Goal: Task Accomplishment & Management: Manage account settings

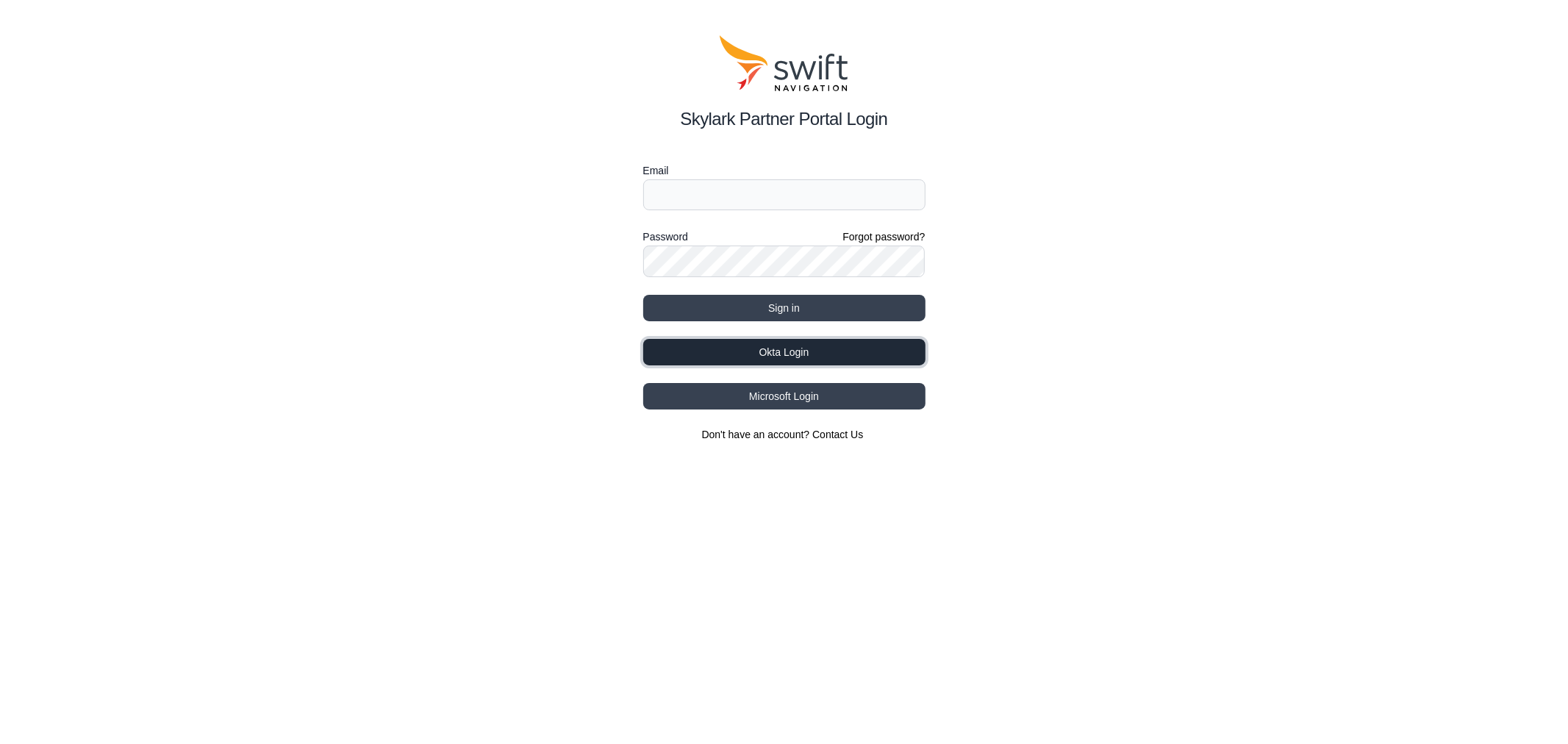
click at [780, 350] on button "Okta Login" at bounding box center [784, 352] width 282 height 27
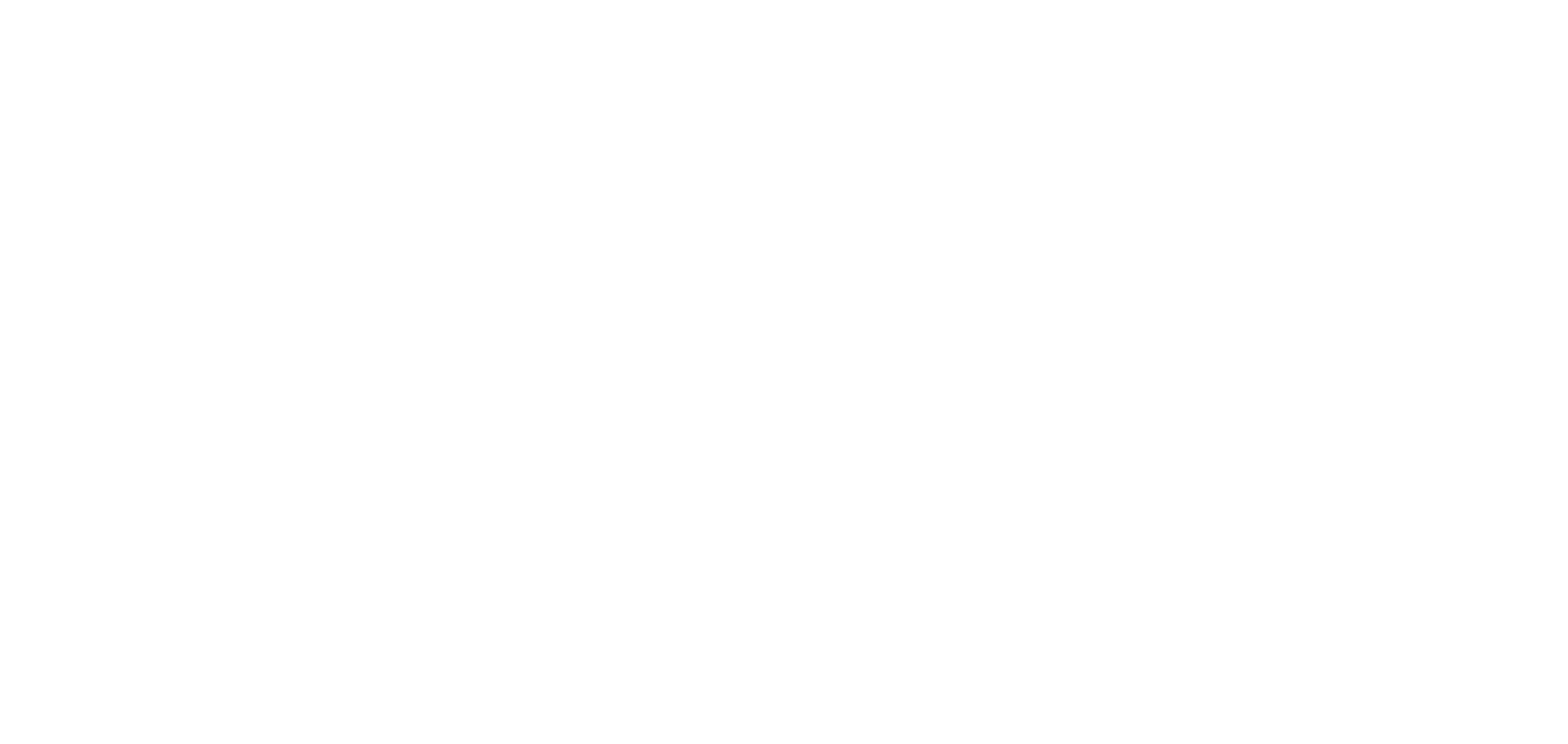
select select
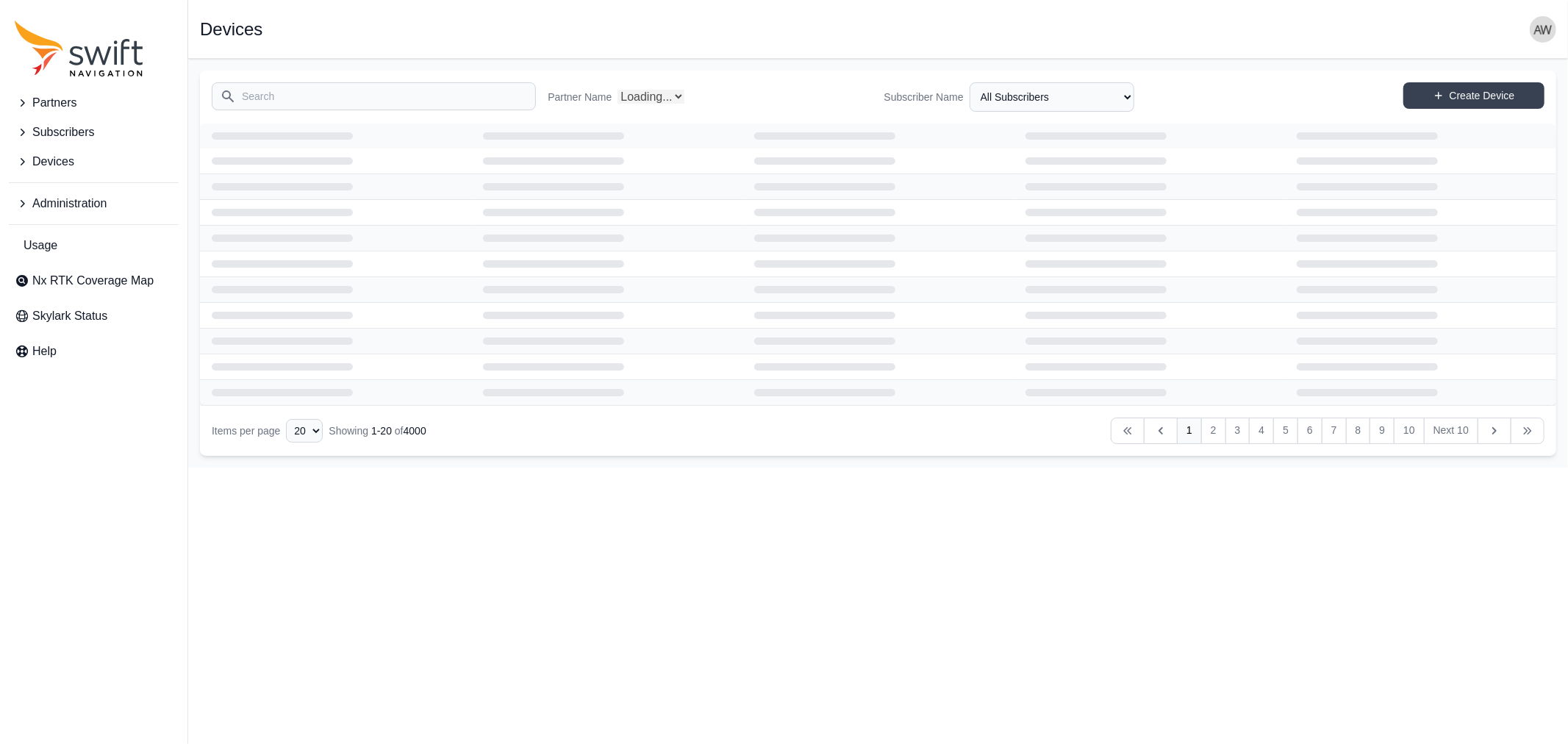
select select "Partner Name"
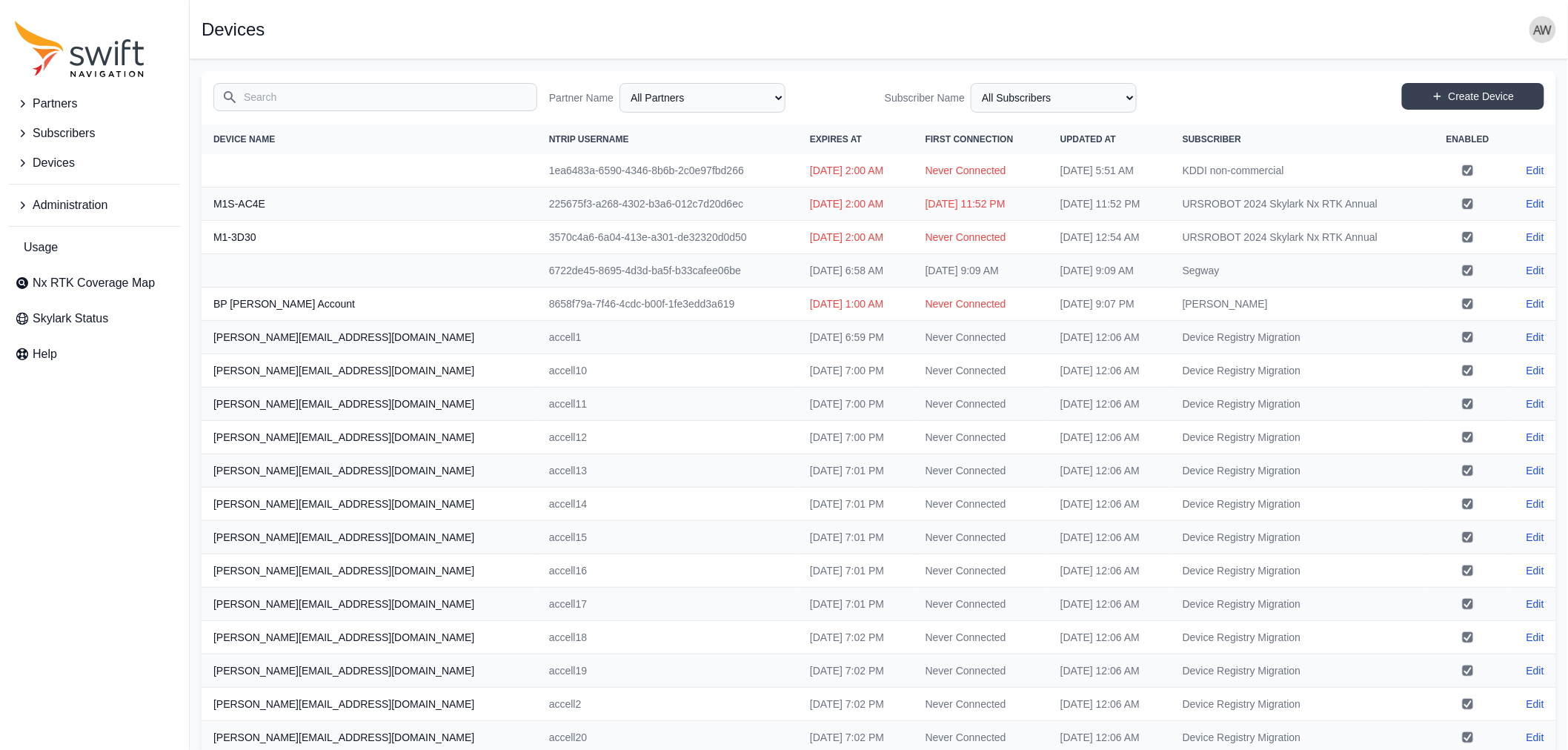
click at [68, 161] on span "Devices" at bounding box center [54, 163] width 42 height 17
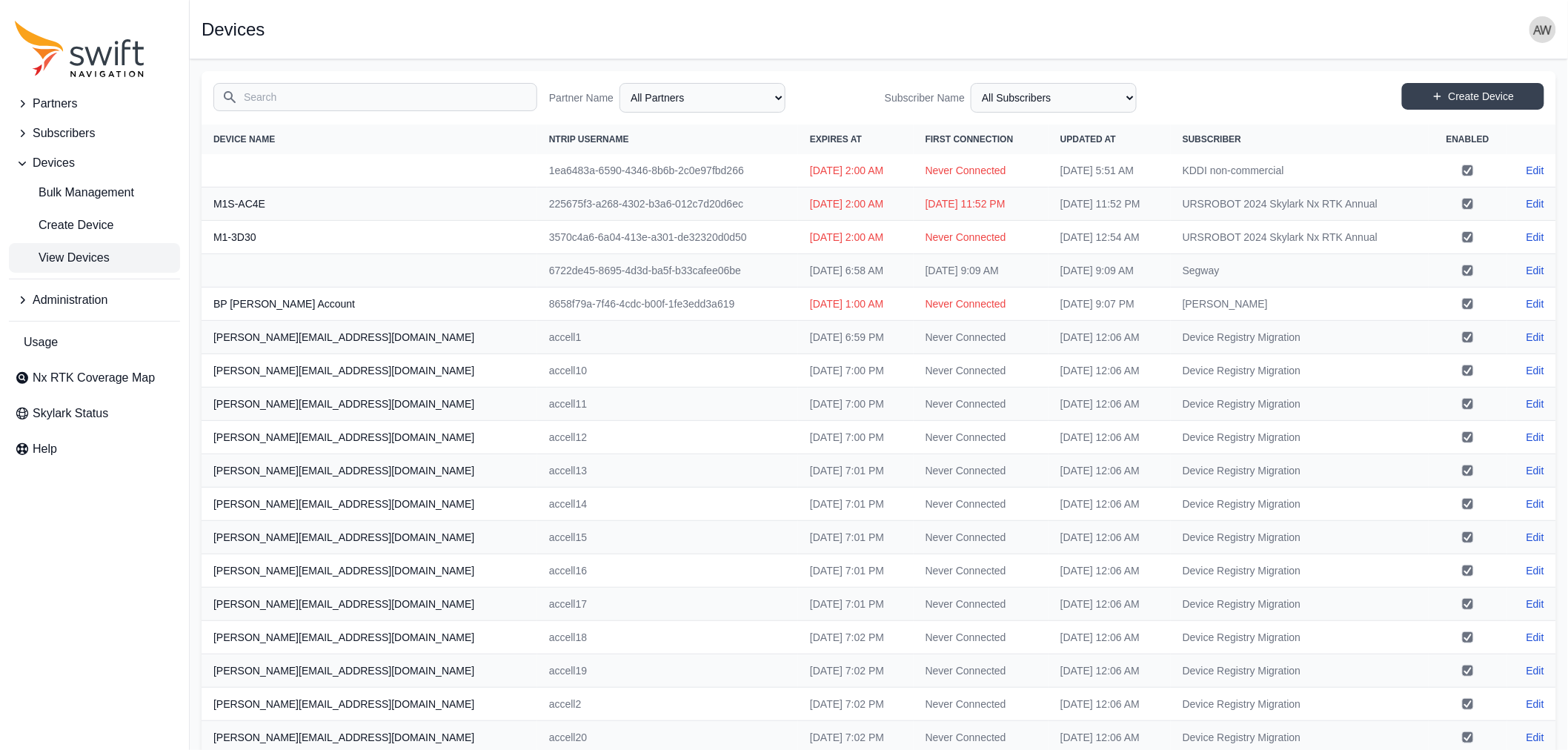
click at [95, 254] on span "View Devices" at bounding box center [62, 257] width 95 height 17
click at [331, 97] on input "Search" at bounding box center [375, 96] width 324 height 28
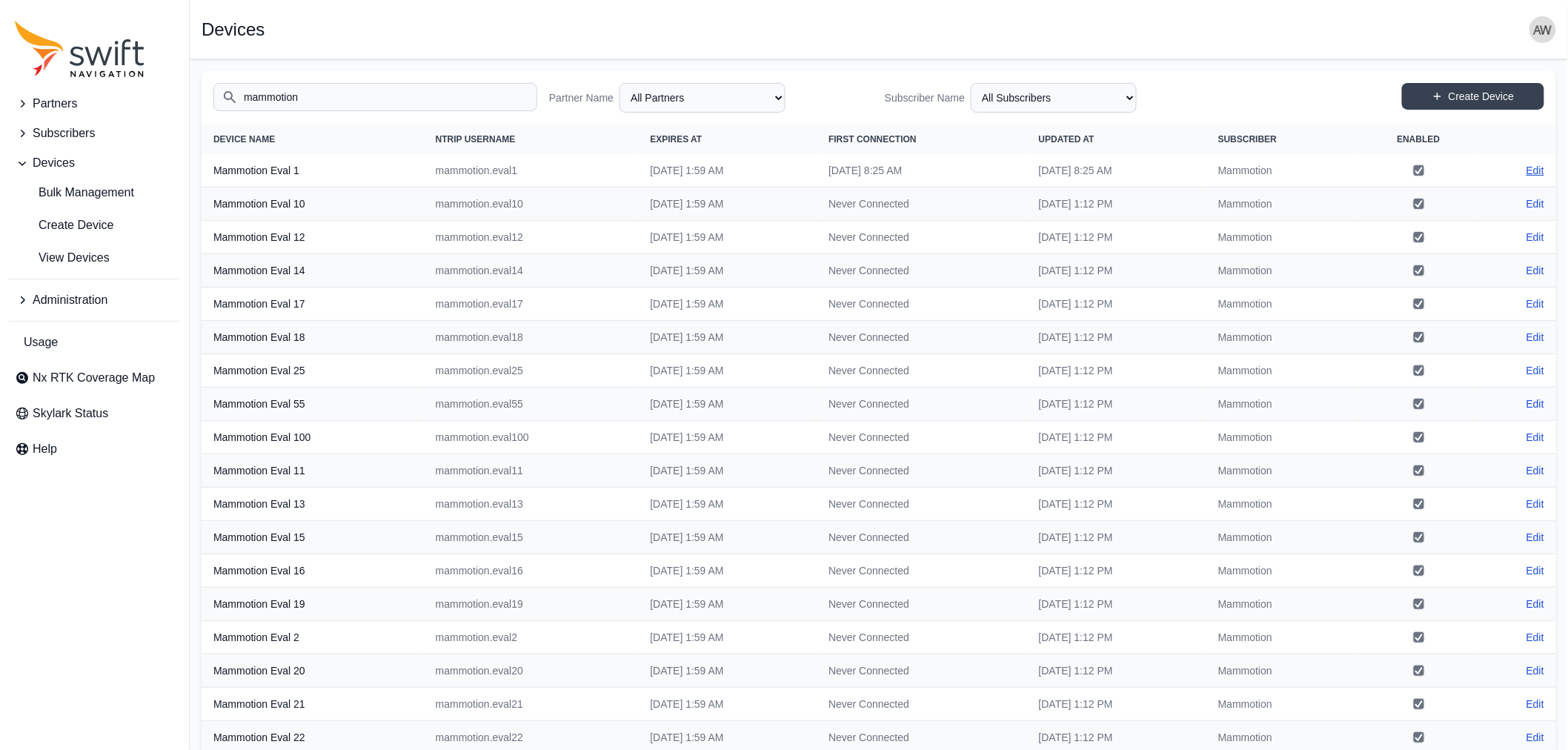
type input "mammotion"
click at [1538, 168] on link "Edit" at bounding box center [1535, 170] width 17 height 14
select select "ab3272ce-40d0-4c94-a524-96a758ab755c"
select select "3b15b43b-1669-4ed1-98a2-52b11d9c3b06"
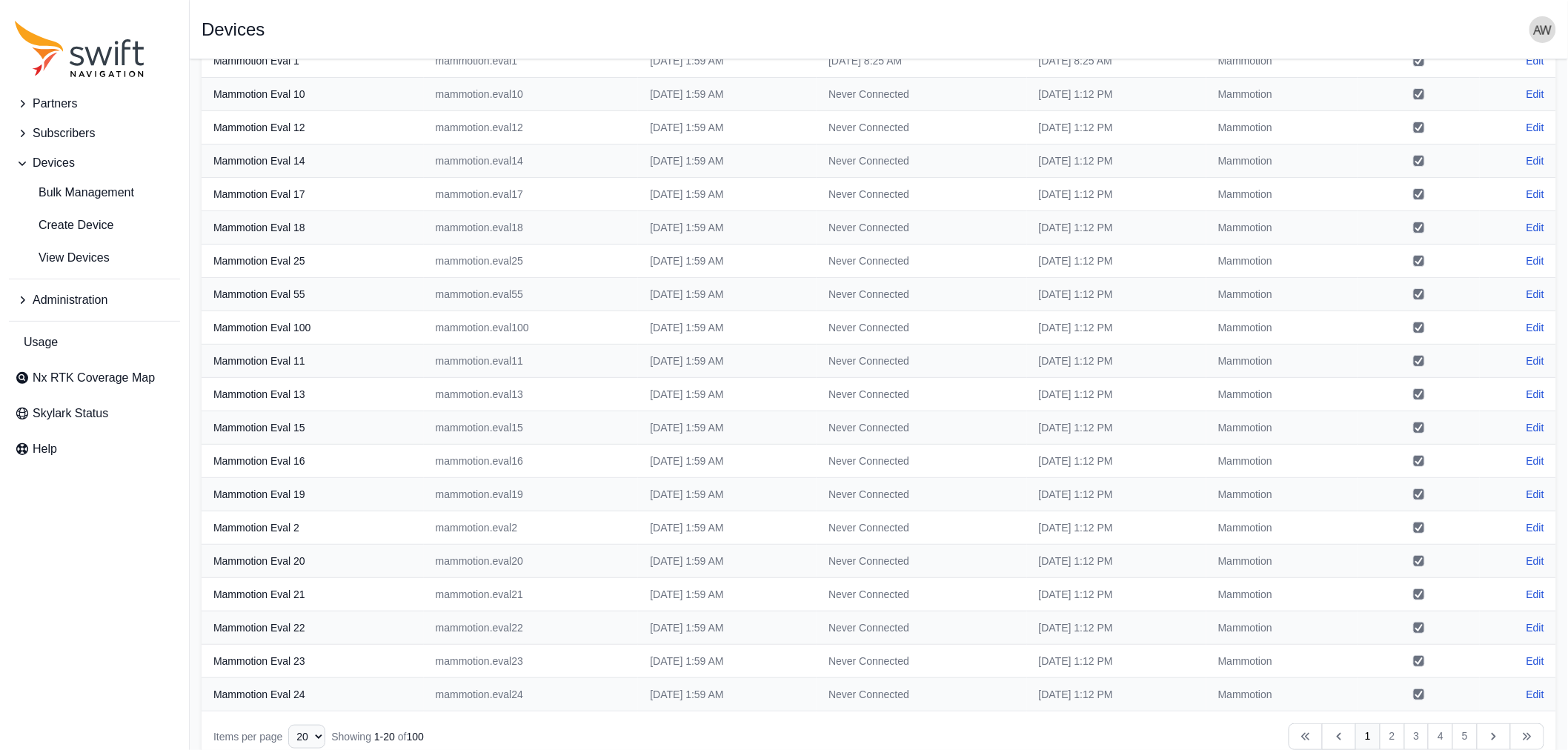
scroll to position [133, 0]
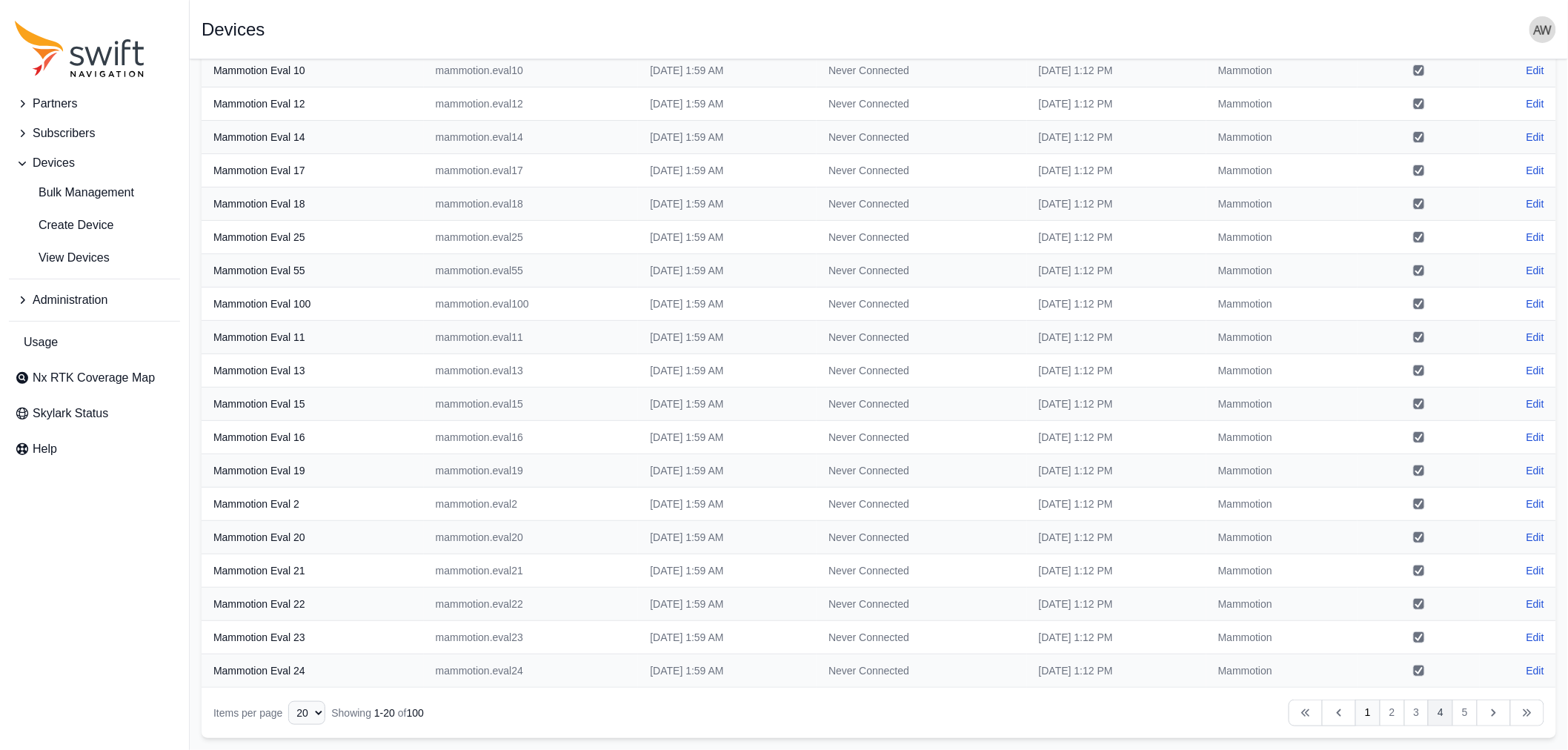
click at [1440, 715] on link "4" at bounding box center [1441, 713] width 25 height 27
click at [1416, 712] on link "3" at bounding box center [1418, 713] width 25 height 27
click at [1392, 711] on link "2" at bounding box center [1392, 713] width 25 height 27
click at [1368, 710] on link "1" at bounding box center [1368, 713] width 25 height 27
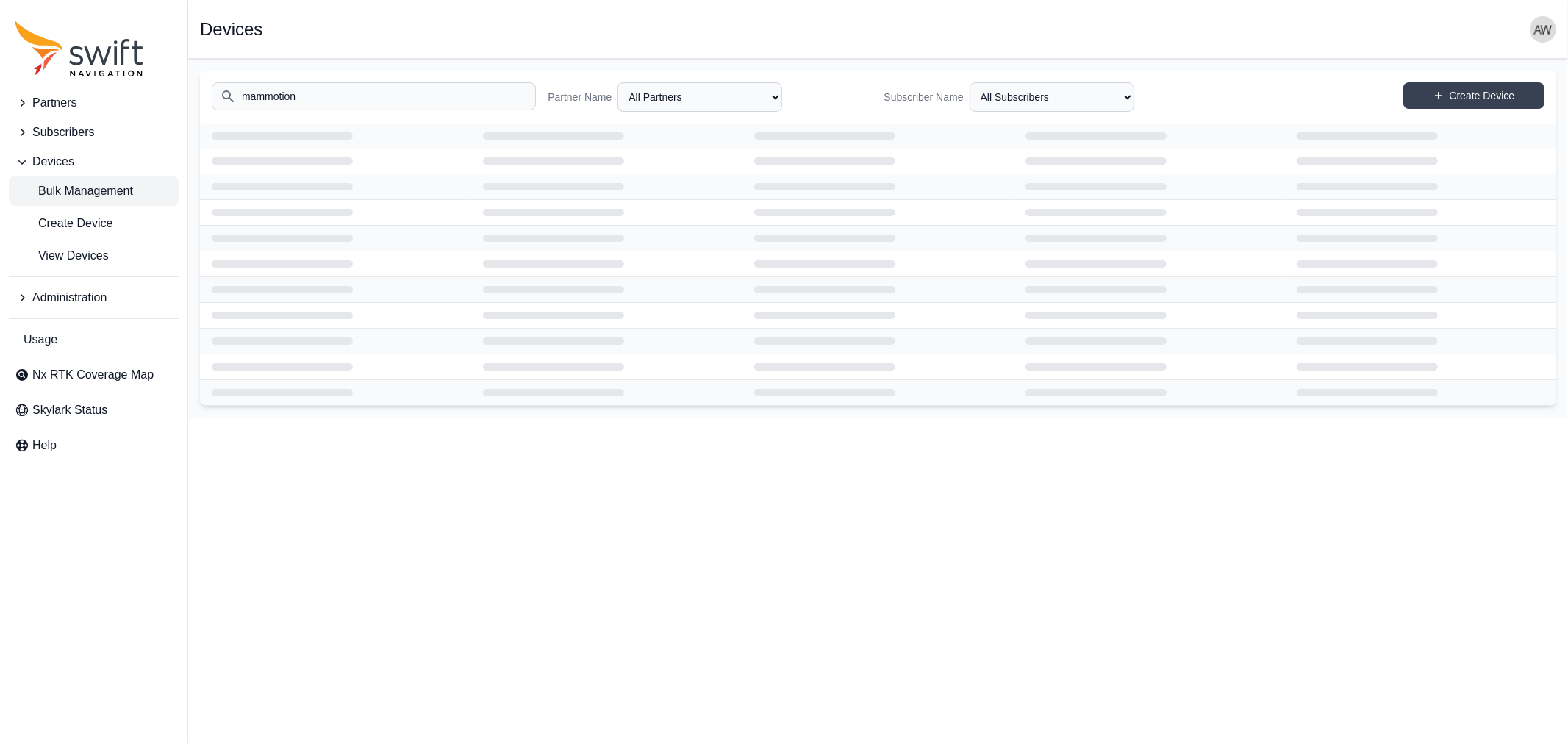
click at [76, 197] on span "Bulk Management" at bounding box center [74, 191] width 119 height 17
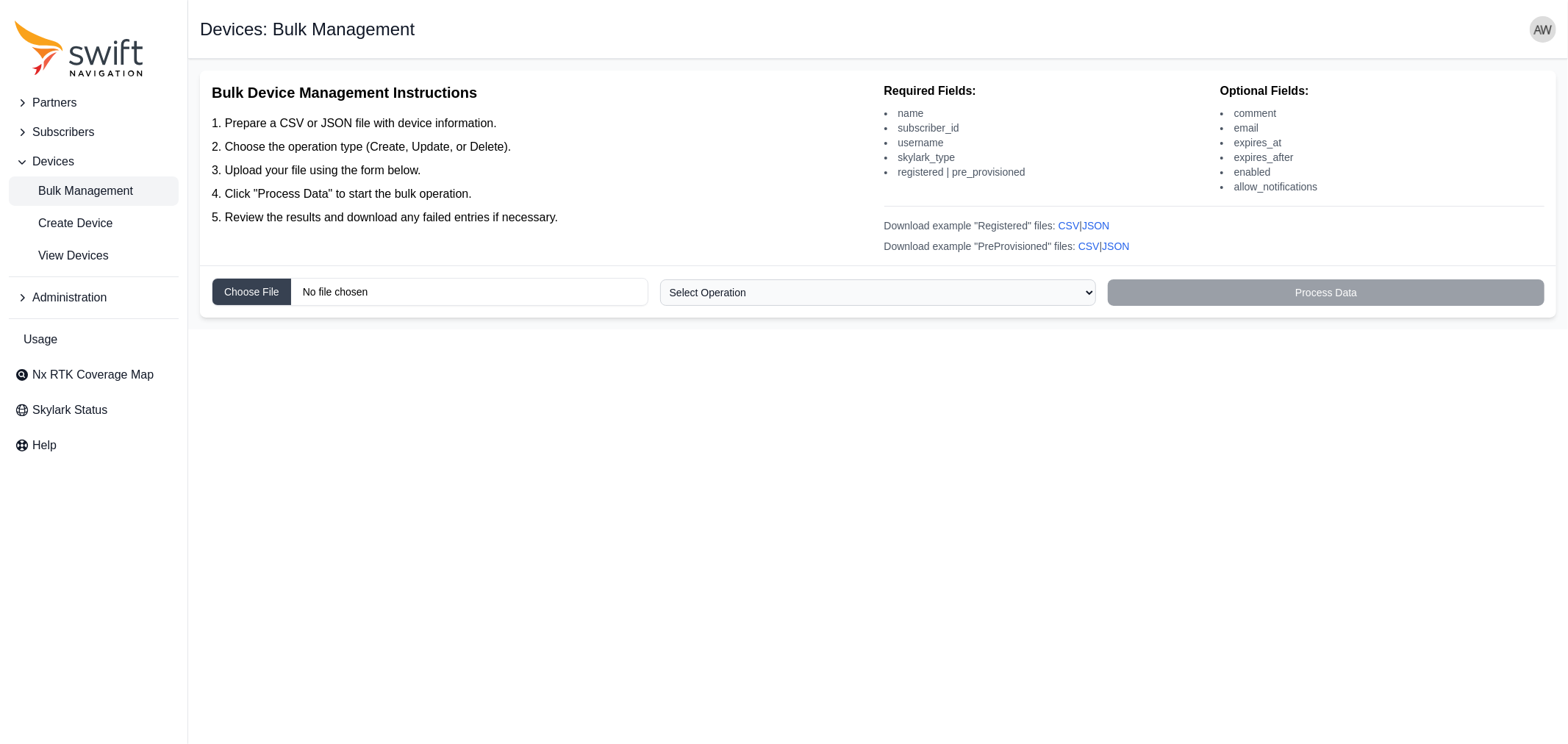
click at [548, 293] on input "Choose file" at bounding box center [430, 292] width 437 height 28
type input "C:\fakepath\Mammotion_registered_eval_devices.csv"
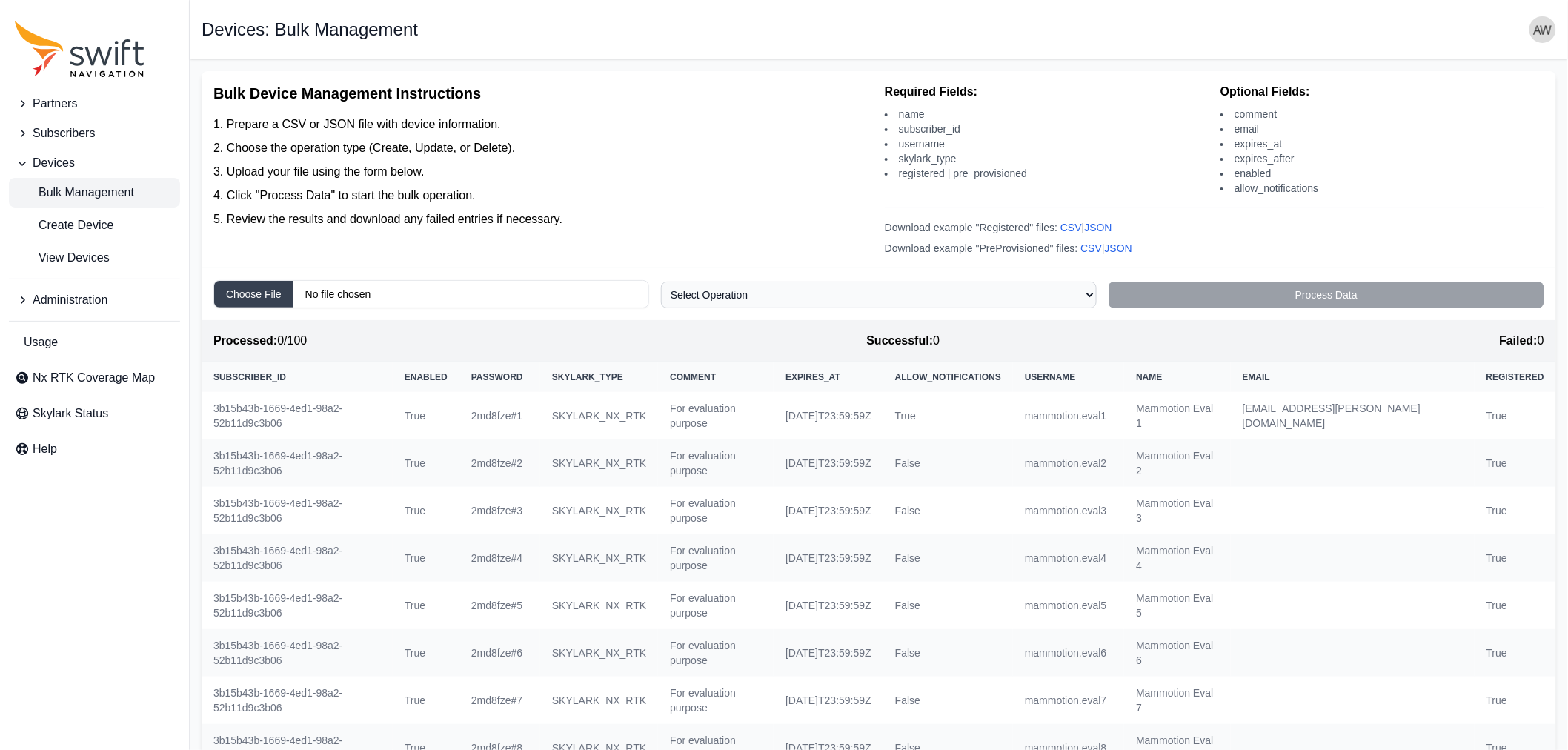
click at [1016, 291] on select "Select Operation Create Update Delete" at bounding box center [879, 295] width 436 height 27
select select "update"
click at [662, 283] on select "Select Operation Create Update Delete" at bounding box center [879, 295] width 436 height 27
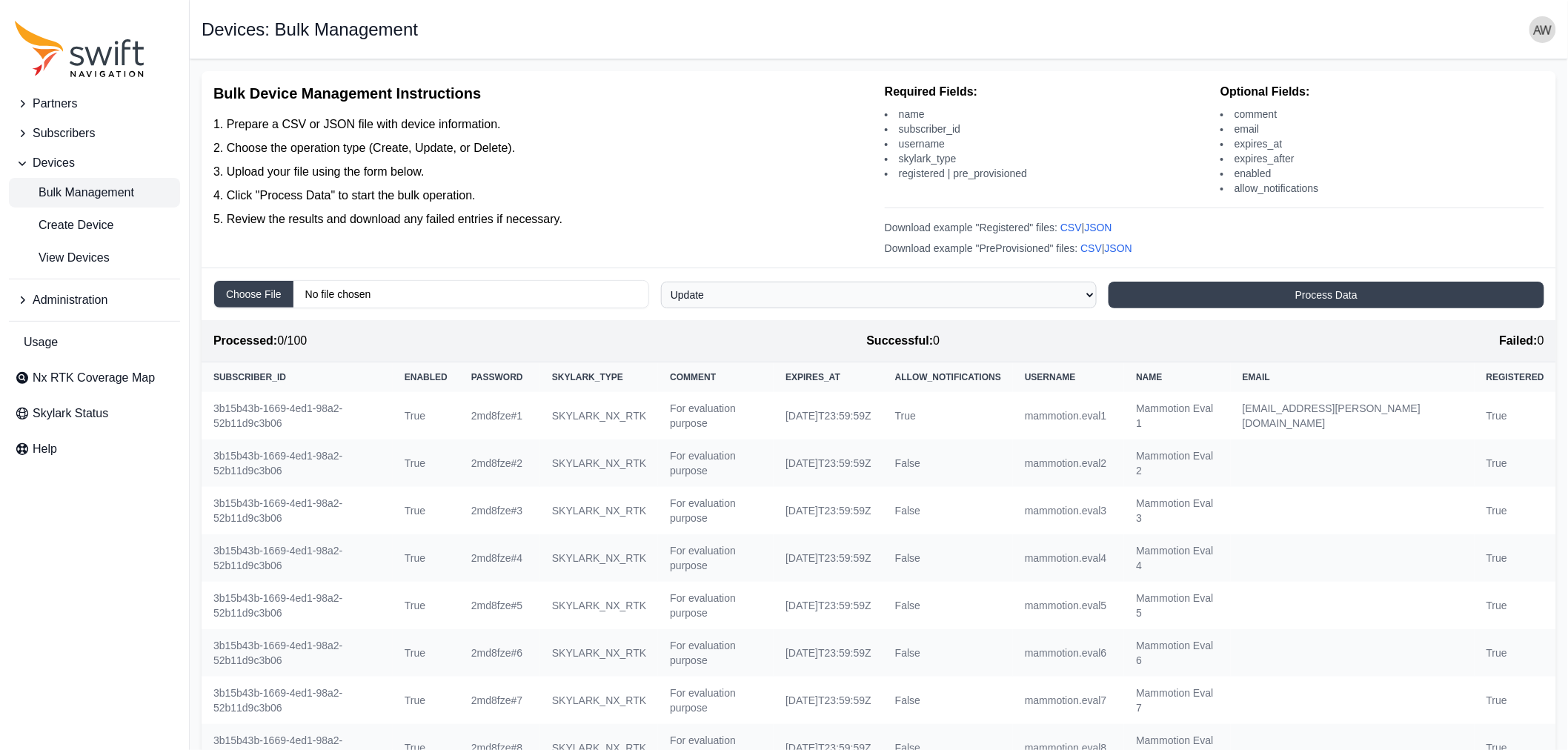
click at [735, 295] on select "Select Operation Create Update Delete" at bounding box center [879, 295] width 436 height 27
click at [662, 283] on select "Select Operation Create Update Delete" at bounding box center [879, 295] width 436 height 27
click at [1360, 294] on button "Process Data" at bounding box center [1327, 295] width 436 height 27
